Goal: Information Seeking & Learning: Learn about a topic

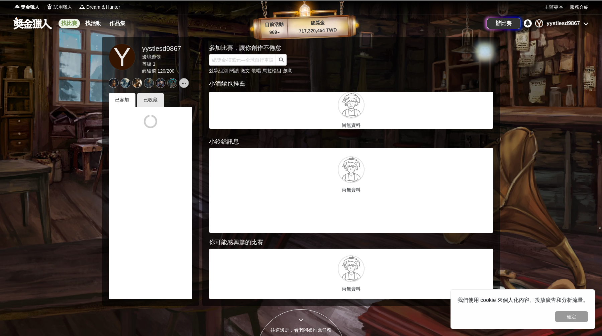
click at [69, 22] on link "找比賽" at bounding box center [69, 23] width 21 height 9
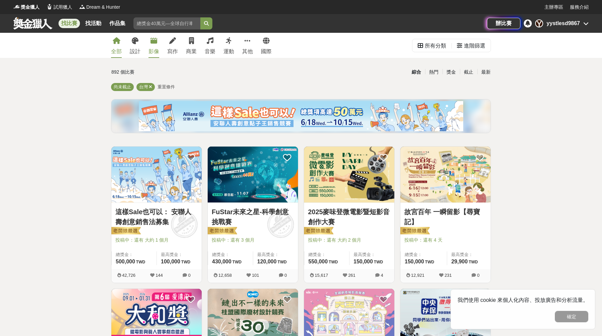
click at [154, 48] on div "影像" at bounding box center [153, 51] width 11 height 8
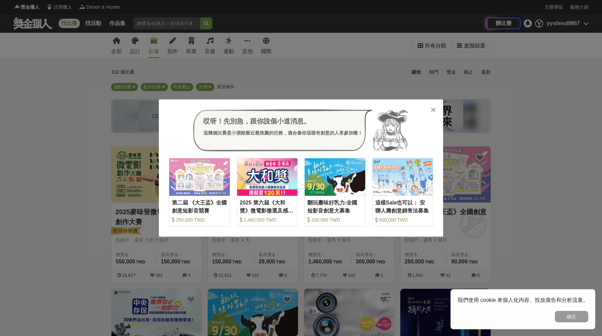
click at [436, 111] on div "哎呀！先別急，跟你說個小道消息。 這幾個比賽是小酒館最近最推薦的任務，適合像你這樣有創意的人來參加噢！ 收藏 第二屆 《大王盃》全國創意短影音競賽 250,0…" at bounding box center [301, 167] width 284 height 137
click at [434, 108] on icon at bounding box center [433, 109] width 5 height 7
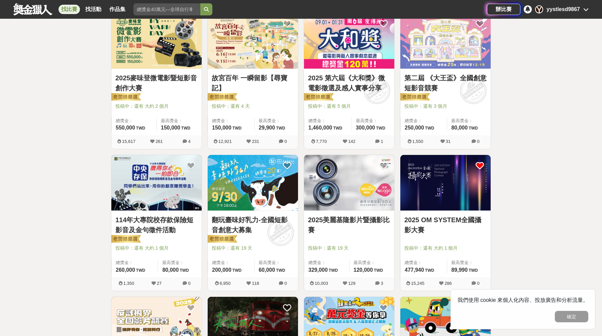
scroll to position [144, 0]
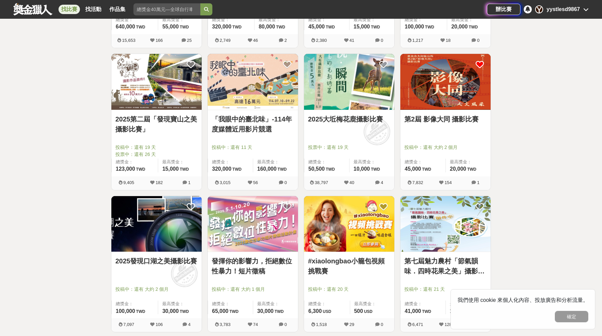
scroll to position [518, 0]
click at [567, 315] on button "確定" at bounding box center [571, 316] width 33 height 11
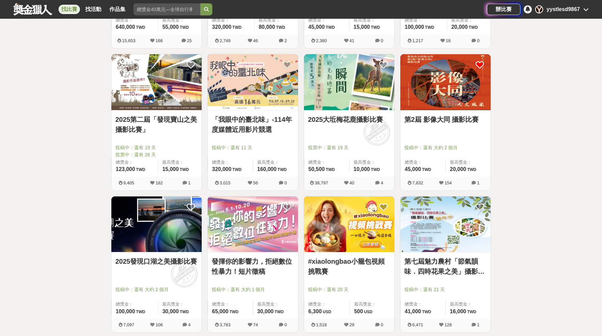
click at [565, 259] on div "全部 設計 影像 寫作 商業 音樂 運動 其他 國際 所有分類 進階篩選 102 個比賽 綜合 熱門 獎金 截止 最新 攝影比賽 影片比賽 尚未截止 台灣 重…" at bounding box center [301, 45] width 602 height 1061
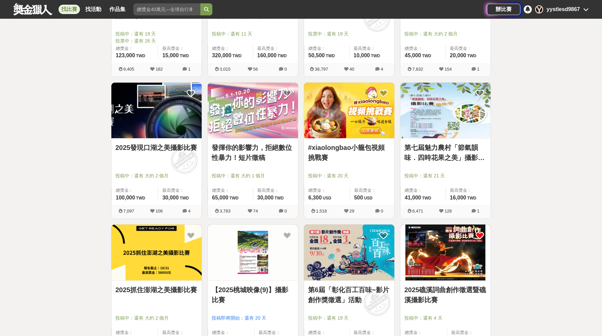
scroll to position [719, 0]
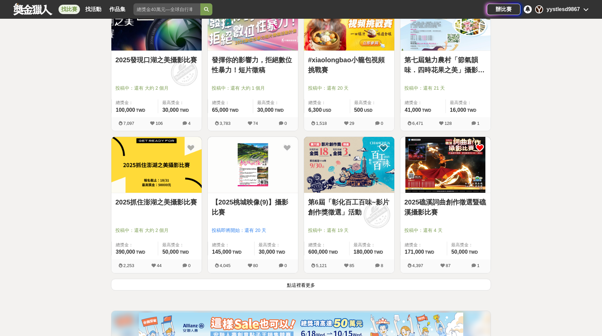
click at [452, 209] on link "2025礁溪詞曲創作徵選暨礁溪攝影比賽" at bounding box center [445, 207] width 82 height 20
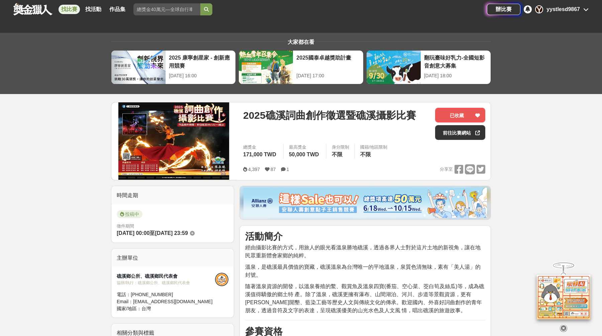
click at [346, 114] on span "2025礁溪詞曲創作徵選暨礁溪攝影比賽" at bounding box center [329, 115] width 173 height 15
click at [556, 8] on div "yystlesd9867" at bounding box center [562, 9] width 33 height 8
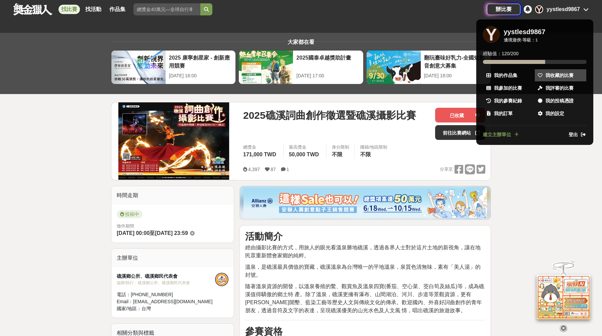
click at [546, 76] on span "我收藏的比賽" at bounding box center [559, 75] width 28 height 7
